Goal: Task Accomplishment & Management: Use online tool/utility

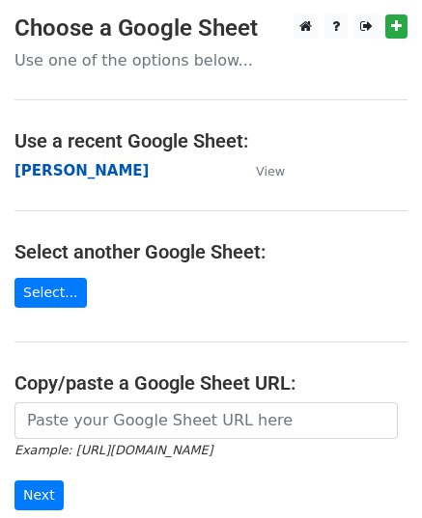
click at [72, 172] on strong "[PERSON_NAME]" at bounding box center [81, 170] width 134 height 17
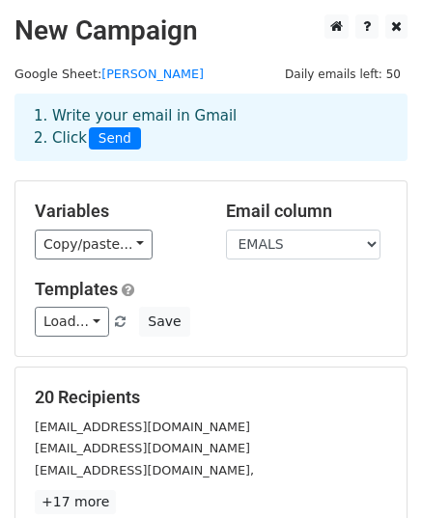
scroll to position [304, 0]
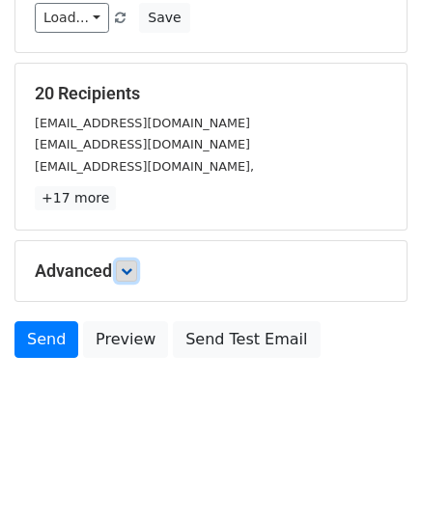
click at [129, 275] on link at bounding box center [126, 271] width 21 height 21
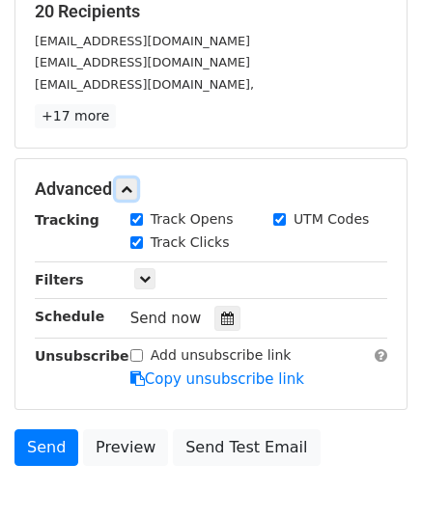
scroll to position [492, 0]
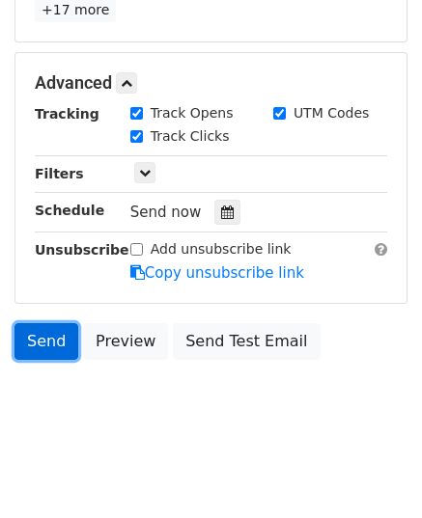
click at [51, 350] on link "Send" at bounding box center [46, 341] width 64 height 37
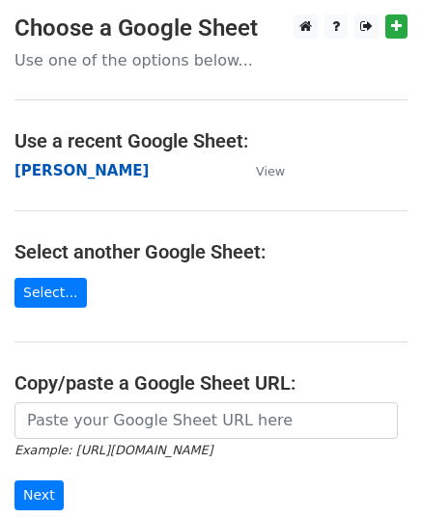
click at [102, 173] on strong "[PERSON_NAME]" at bounding box center [81, 170] width 134 height 17
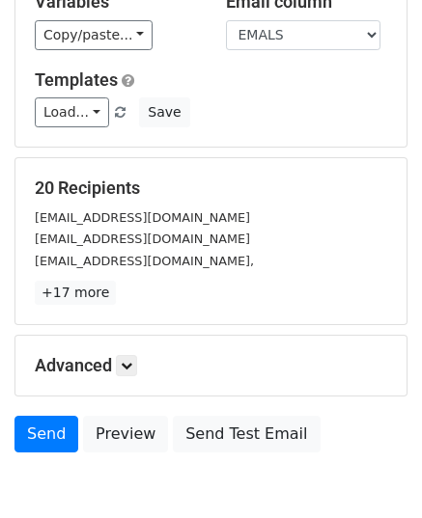
scroll to position [304, 0]
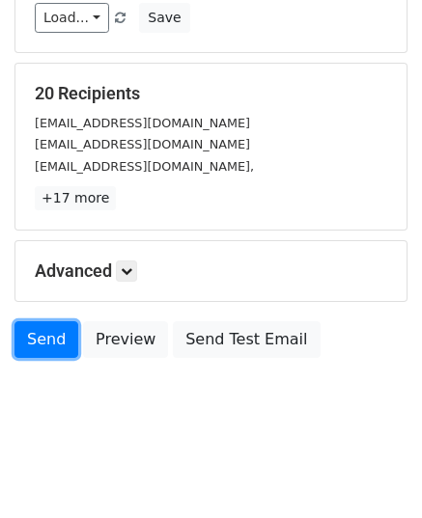
drag, startPoint x: 60, startPoint y: 349, endPoint x: 56, endPoint y: 398, distance: 48.4
click at [60, 349] on link "Send" at bounding box center [46, 339] width 64 height 37
